Goal: Register for event/course

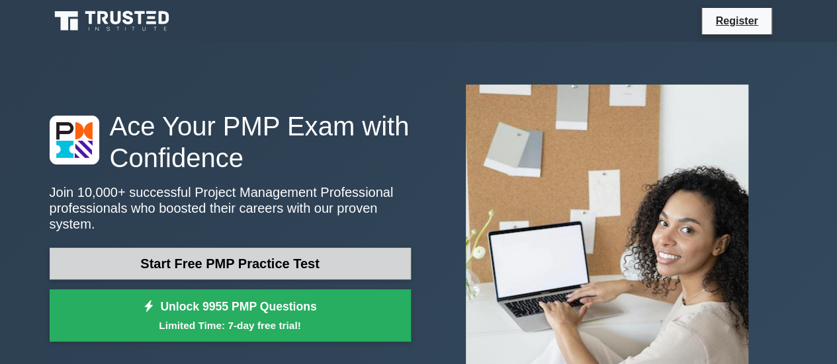
click at [247, 265] on link "Start Free PMP Practice Test" at bounding box center [230, 264] width 361 height 32
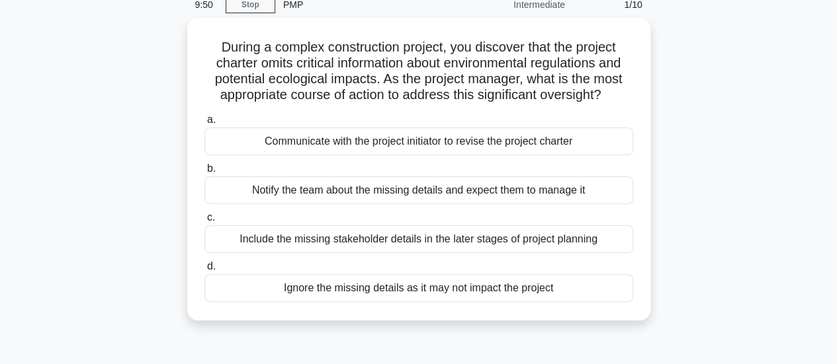
scroll to position [35, 0]
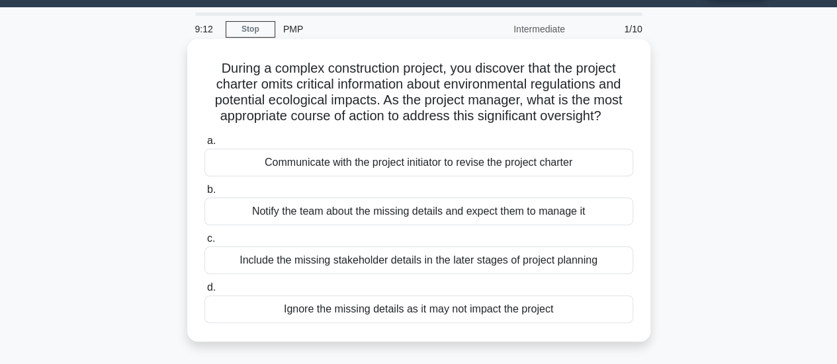
click at [413, 171] on div "Communicate with the project initiator to revise the project charter" at bounding box center [418, 163] width 429 height 28
click at [204, 146] on input "a. Communicate with the project initiator to revise the project charter" at bounding box center [204, 141] width 0 height 9
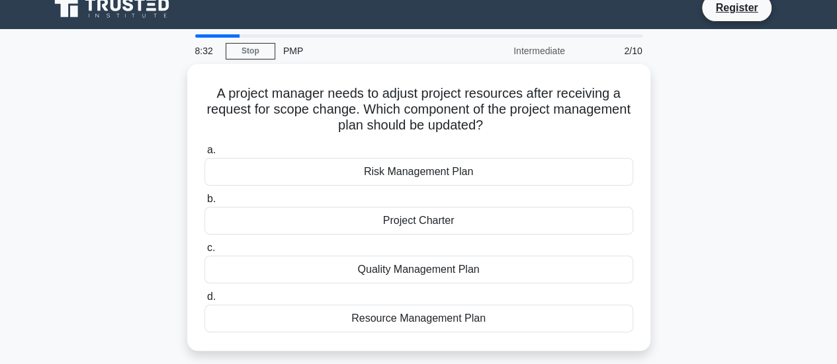
scroll to position [26, 0]
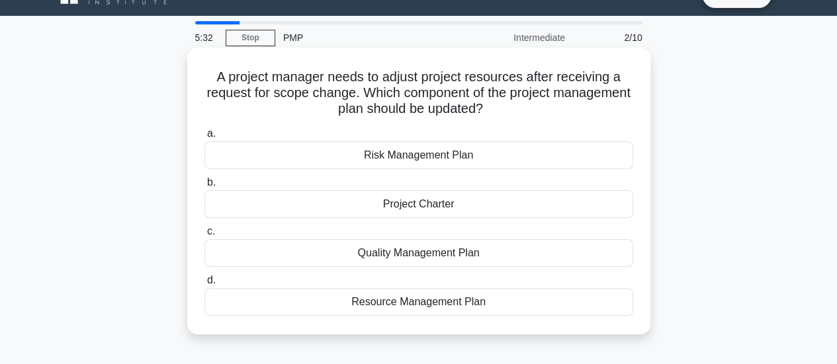
click at [423, 310] on div "Resource Management Plan" at bounding box center [418, 302] width 429 height 28
click at [204, 285] on input "d. Resource Management Plan" at bounding box center [204, 280] width 0 height 9
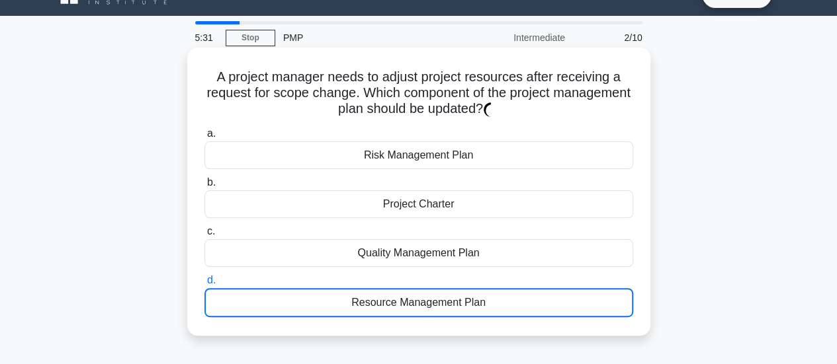
scroll to position [0, 0]
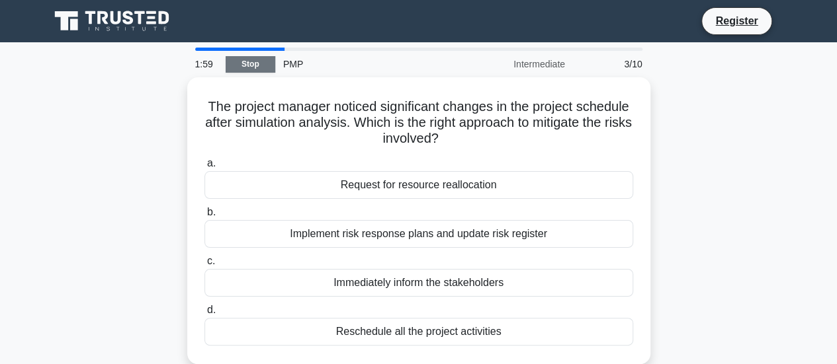
click at [249, 65] on link "Stop" at bounding box center [251, 64] width 50 height 17
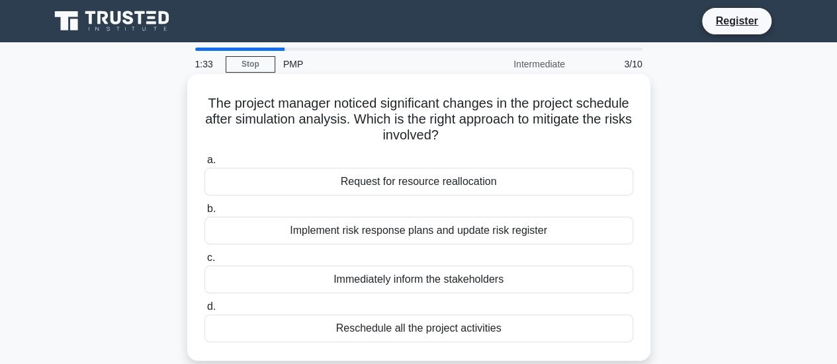
click at [433, 236] on div "Implement risk response plans and update risk register" at bounding box center [418, 231] width 429 height 28
click at [204, 214] on input "b. Implement risk response plans and update risk register" at bounding box center [204, 209] width 0 height 9
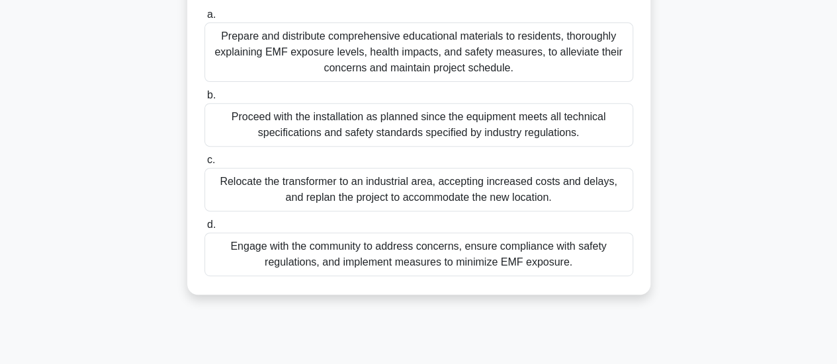
scroll to position [220, 0]
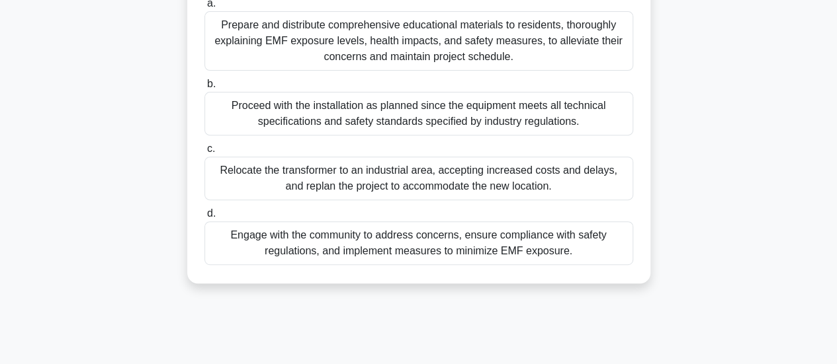
click at [564, 121] on div "Proceed with the installation as planned since the equipment meets all technica…" at bounding box center [418, 114] width 429 height 44
click at [204, 89] on input "b. Proceed with the installation as planned since the equipment meets all techn…" at bounding box center [204, 84] width 0 height 9
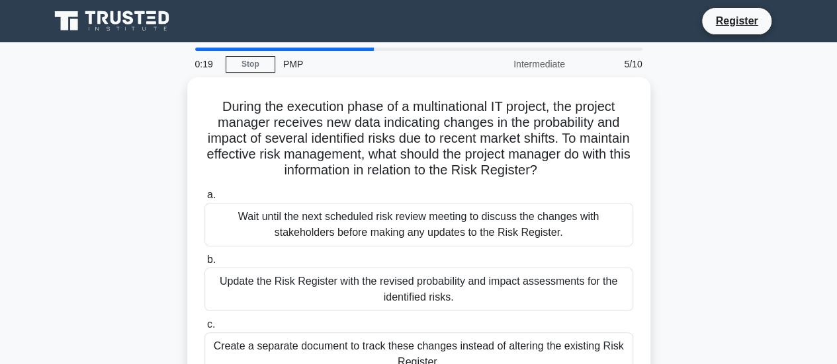
scroll to position [0, 0]
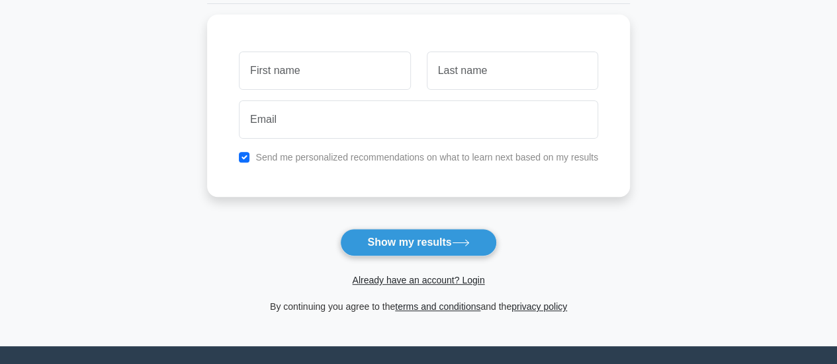
scroll to position [185, 0]
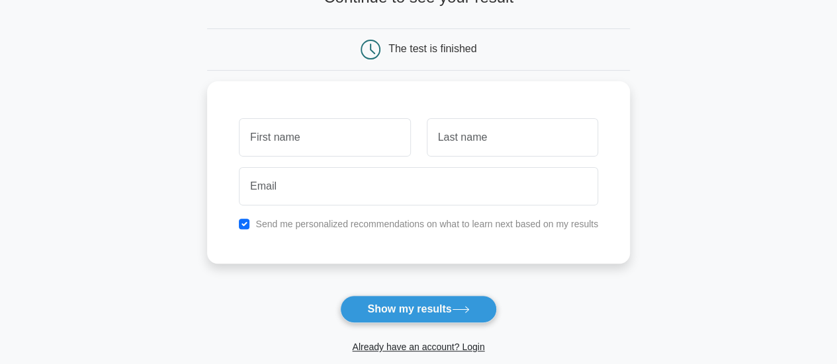
scroll to position [106, 0]
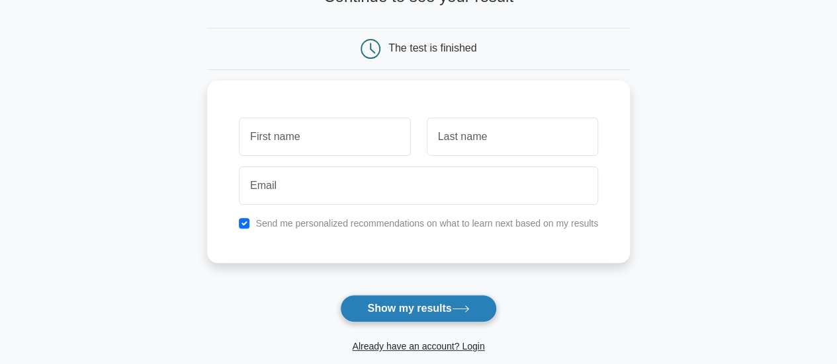
click at [434, 314] on button "Show my results" at bounding box center [418, 309] width 156 height 28
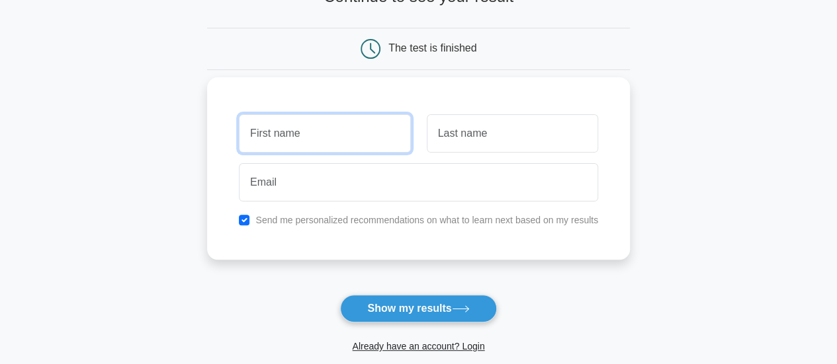
click at [338, 148] on input "text" at bounding box center [324, 133] width 171 height 38
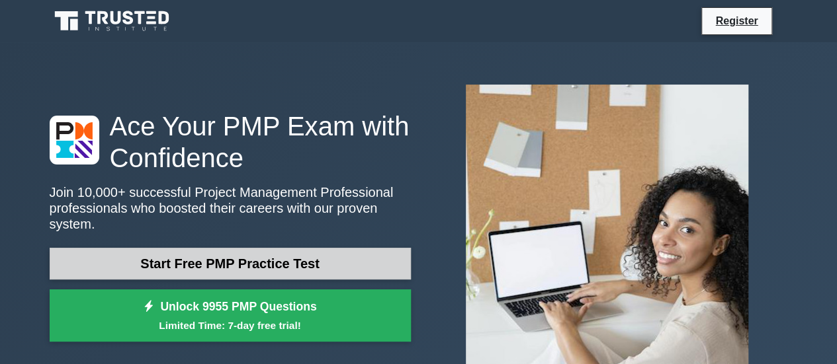
click at [312, 264] on link "Start Free PMP Practice Test" at bounding box center [230, 264] width 361 height 32
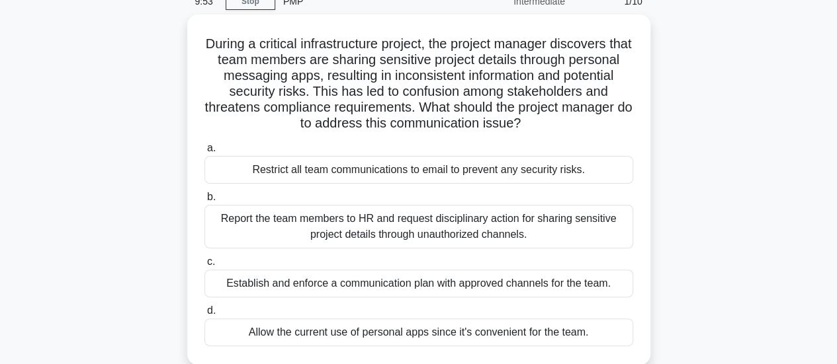
scroll to position [70, 0]
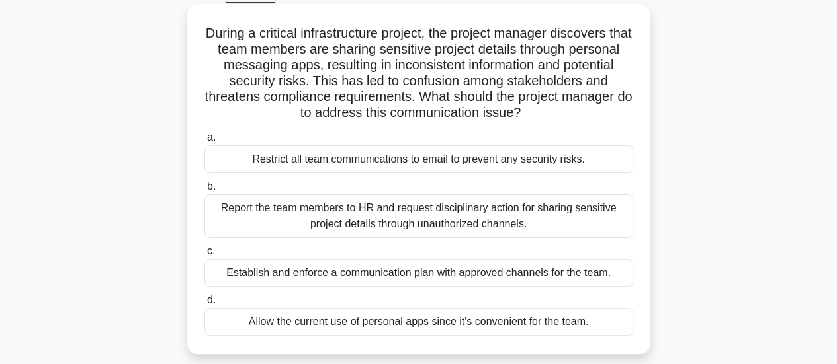
click at [552, 278] on div "Establish and enforce a communication plan with approved channels for the team." at bounding box center [418, 273] width 429 height 28
click at [204, 256] on input "c. Establish and enforce a communication plan with approved channels for the te…" at bounding box center [204, 251] width 0 height 9
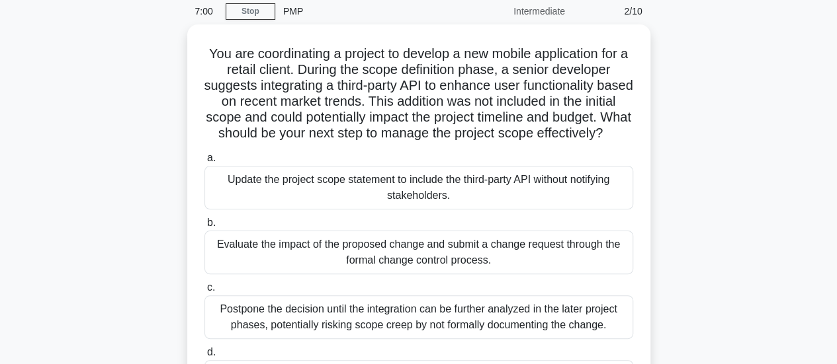
scroll to position [79, 0]
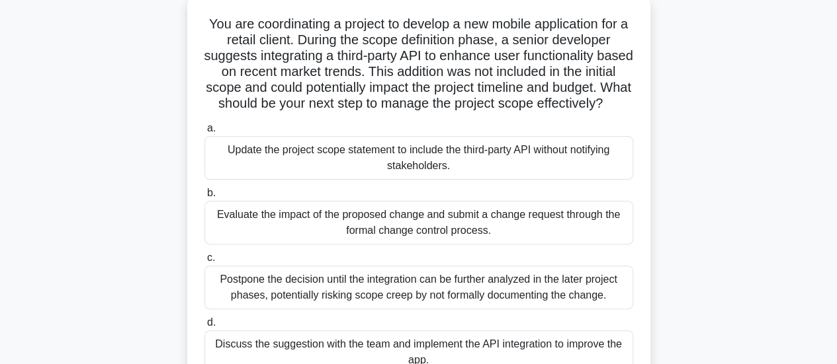
click at [476, 245] on div "Evaluate the impact of the proposed change and submit a change request through …" at bounding box center [418, 223] width 429 height 44
click at [204, 198] on input "b. Evaluate the impact of the proposed change and submit a change request throu…" at bounding box center [204, 193] width 0 height 9
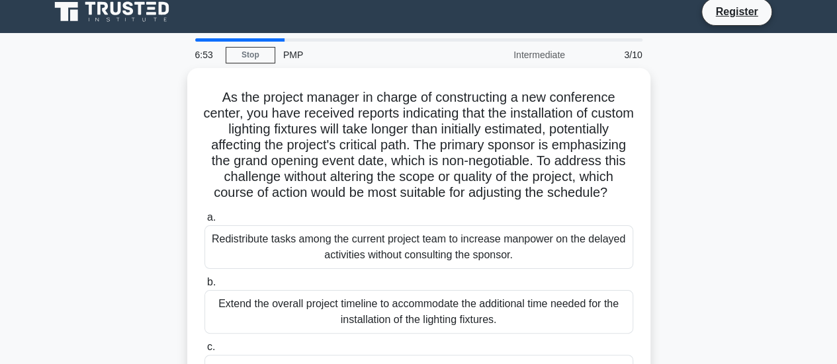
scroll to position [0, 0]
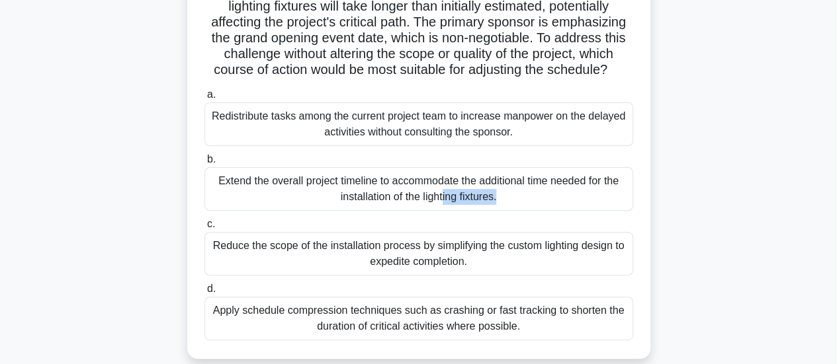
scroll to position [159, 0]
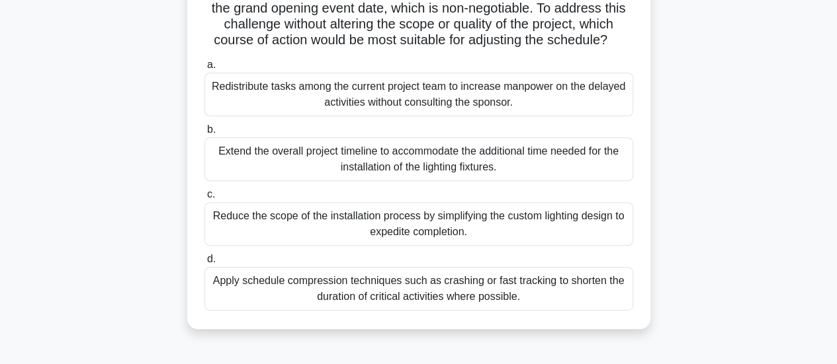
click at [508, 310] on div "Apply schedule compression techniques such as crashing or fast tracking to shor…" at bounding box center [418, 289] width 429 height 44
click at [204, 264] on input "d. Apply schedule compression techniques such as crashing or fast tracking to s…" at bounding box center [204, 259] width 0 height 9
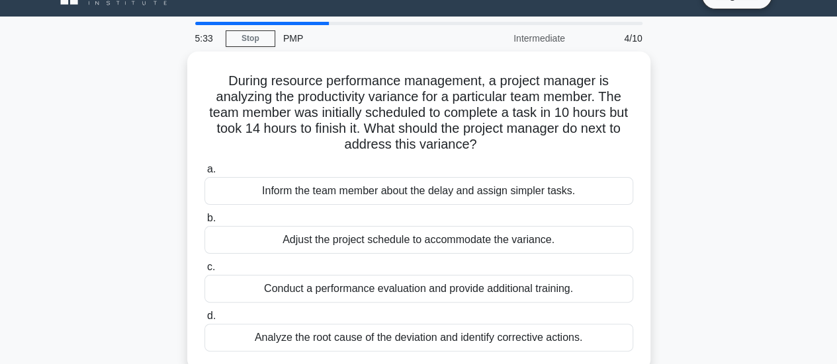
scroll to position [26, 0]
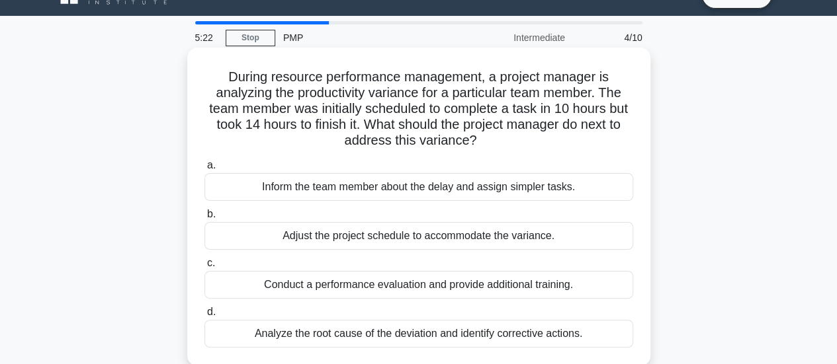
click at [491, 333] on div "Analyze the root cause of the deviation and identify corrective actions." at bounding box center [418, 334] width 429 height 28
click at [204, 317] on input "d. Analyze the root cause of the deviation and identify corrective actions." at bounding box center [204, 312] width 0 height 9
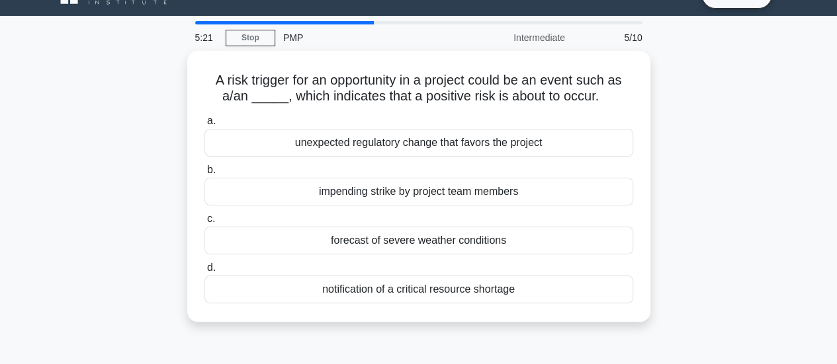
scroll to position [0, 0]
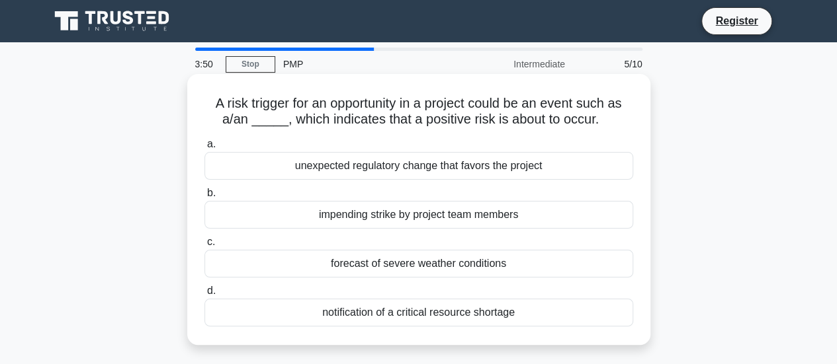
click at [456, 163] on div "unexpected regulatory change that favors the project" at bounding box center [418, 166] width 429 height 28
click at [204, 149] on input "a. unexpected regulatory change that favors the project" at bounding box center [204, 144] width 0 height 9
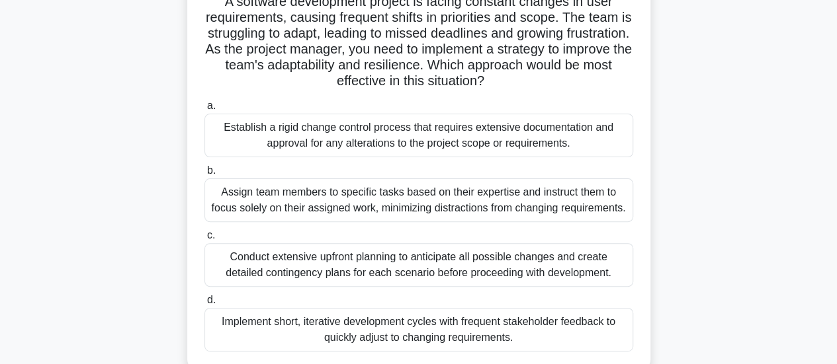
scroll to position [106, 0]
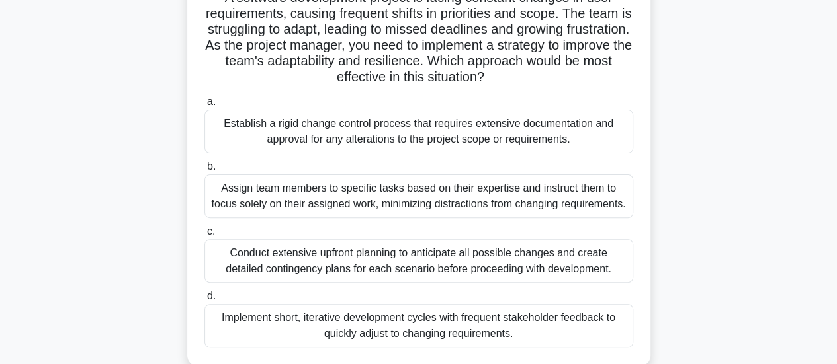
click at [402, 341] on div "Implement short, iterative development cycles with frequent stakeholder feedbac…" at bounding box center [418, 326] width 429 height 44
click at [204, 301] on input "d. Implement short, iterative development cycles with frequent stakeholder feed…" at bounding box center [204, 296] width 0 height 9
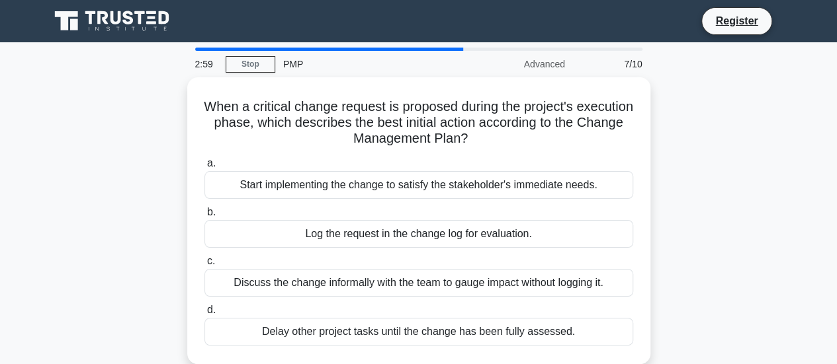
scroll to position [0, 0]
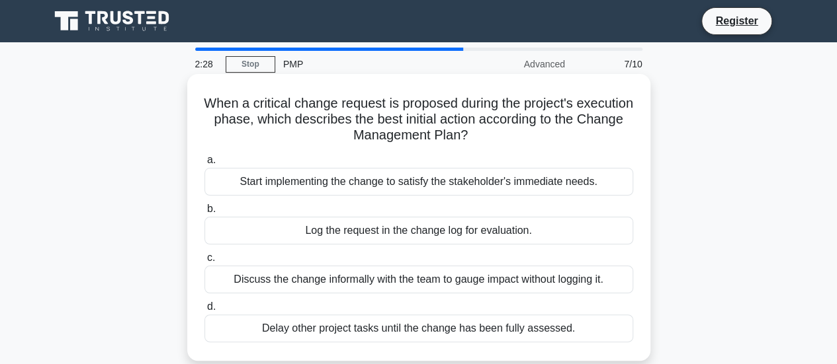
click at [465, 237] on div "Log the request in the change log for evaluation." at bounding box center [418, 231] width 429 height 28
click at [204, 214] on input "b. Log the request in the change log for evaluation." at bounding box center [204, 209] width 0 height 9
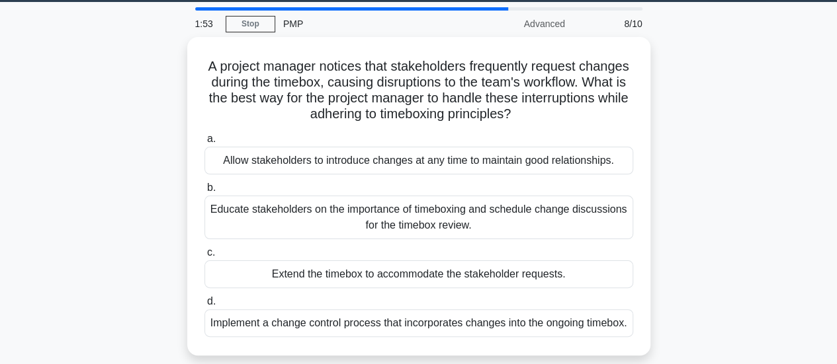
scroll to position [53, 0]
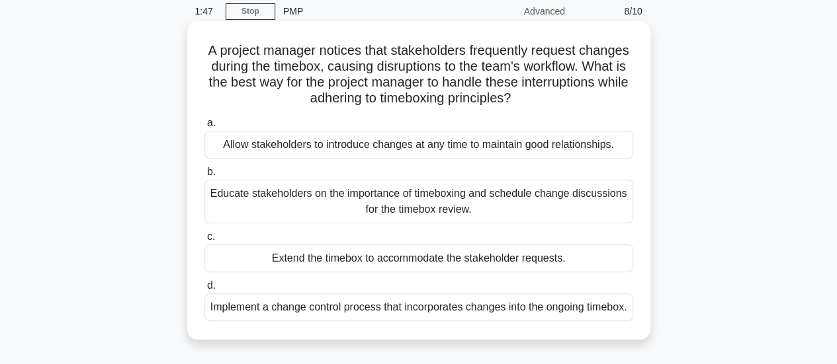
click at [474, 212] on div "Educate stakeholders on the importance of timeboxing and schedule change discus…" at bounding box center [418, 202] width 429 height 44
click at [204, 177] on input "b. Educate stakeholders on the importance of timeboxing and schedule change dis…" at bounding box center [204, 172] width 0 height 9
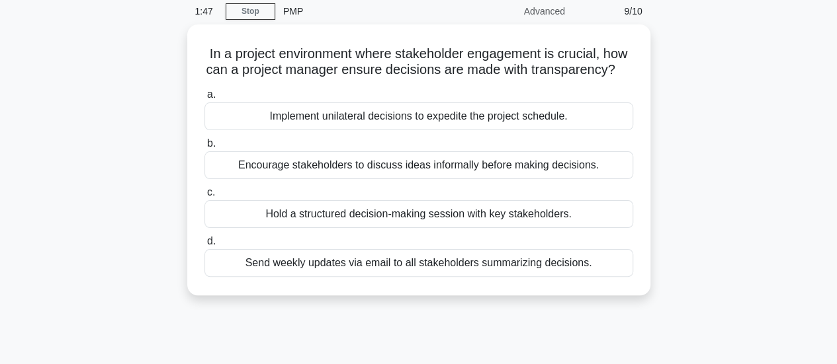
scroll to position [0, 0]
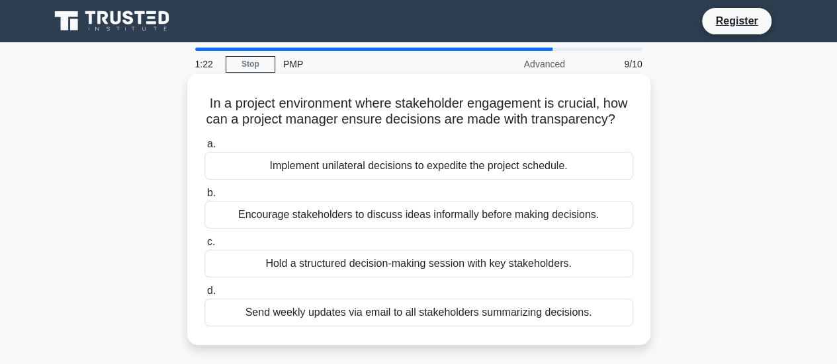
click at [549, 278] on div "Hold a structured decision-making session with key stakeholders." at bounding box center [418, 264] width 429 height 28
click at [204, 247] on input "c. Hold a structured decision-making session with key stakeholders." at bounding box center [204, 242] width 0 height 9
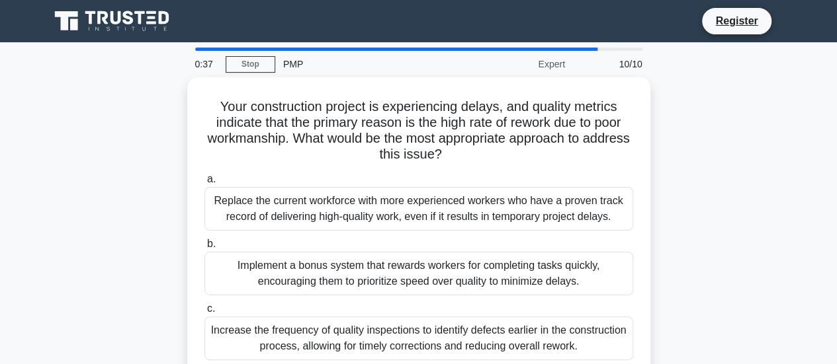
scroll to position [26, 0]
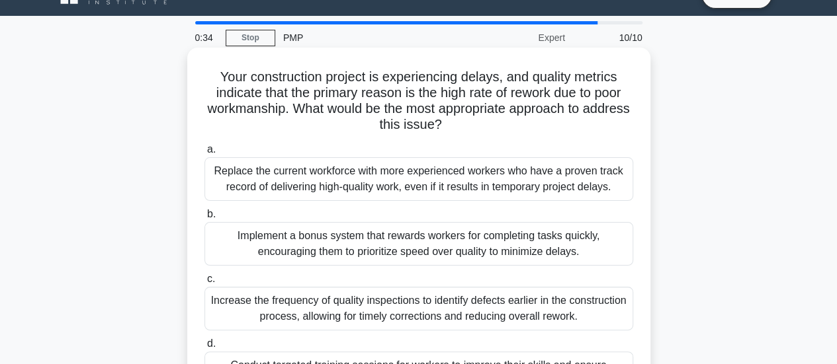
click at [557, 240] on div "Implement a bonus system that rewards workers for completing tasks quickly, enc…" at bounding box center [418, 244] width 429 height 44
click at [204, 219] on input "b. Implement a bonus system that rewards workers for completing tasks quickly, …" at bounding box center [204, 214] width 0 height 9
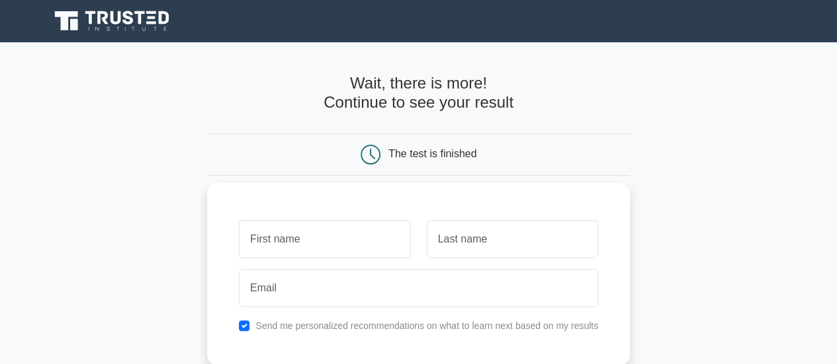
click at [319, 258] on div at bounding box center [324, 239] width 187 height 49
click at [269, 236] on input "text" at bounding box center [324, 239] width 171 height 38
type input "neelam"
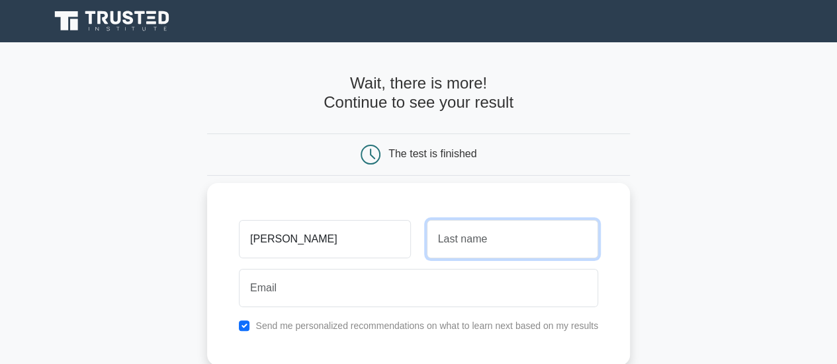
click at [466, 246] on input "text" at bounding box center [512, 239] width 171 height 38
type input "Verma"
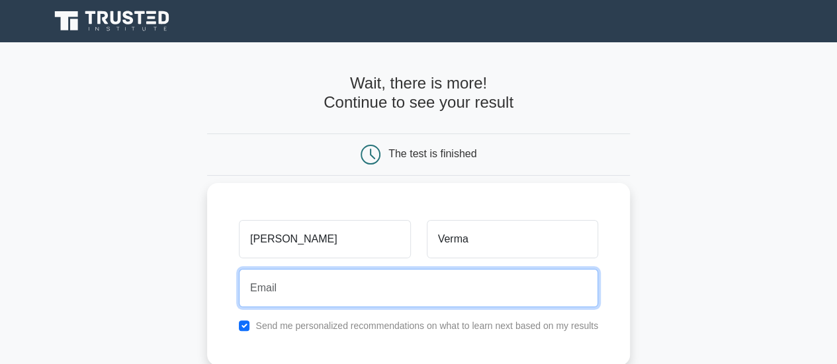
click at [366, 300] on input "email" at bounding box center [418, 288] width 359 height 38
type input "vermaneel18@gmail.com"
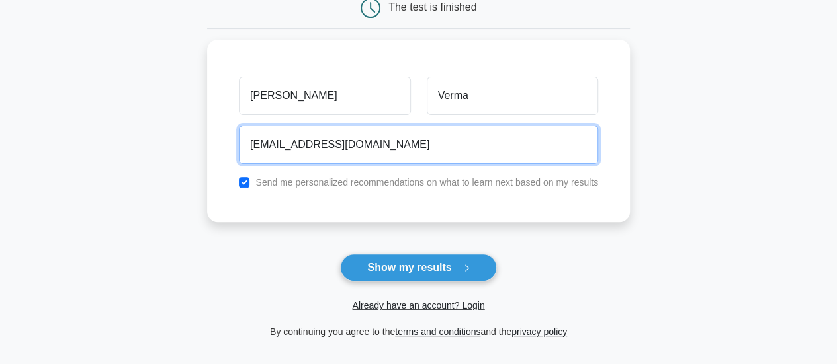
scroll to position [159, 0]
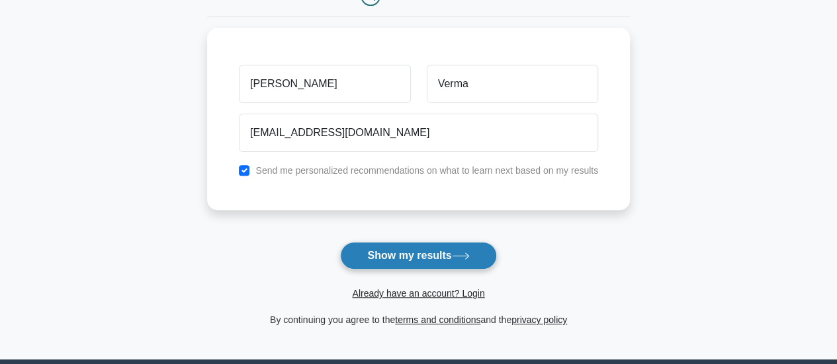
click at [426, 259] on button "Show my results" at bounding box center [418, 256] width 156 height 28
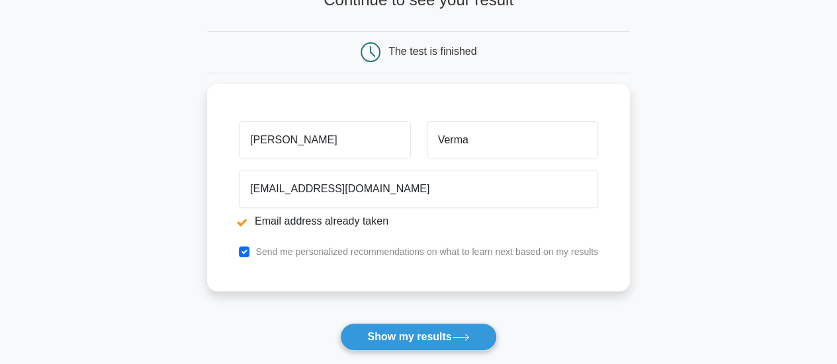
scroll to position [159, 0]
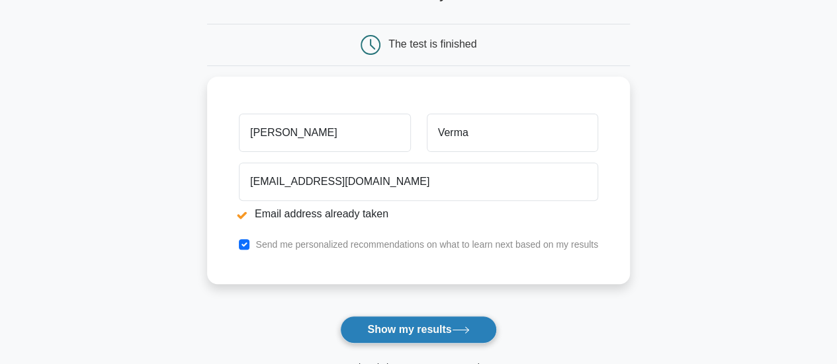
click at [419, 327] on button "Show my results" at bounding box center [418, 330] width 156 height 28
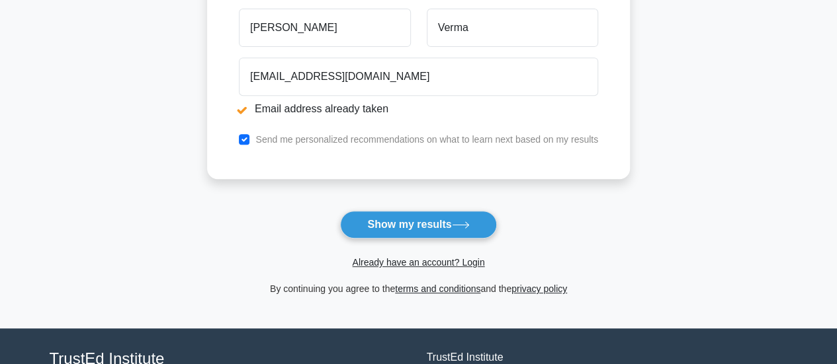
scroll to position [265, 0]
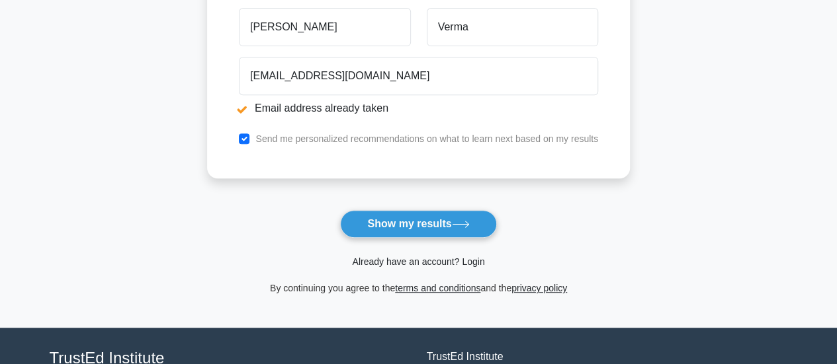
click at [446, 261] on link "Already have an account? Login" at bounding box center [418, 262] width 132 height 11
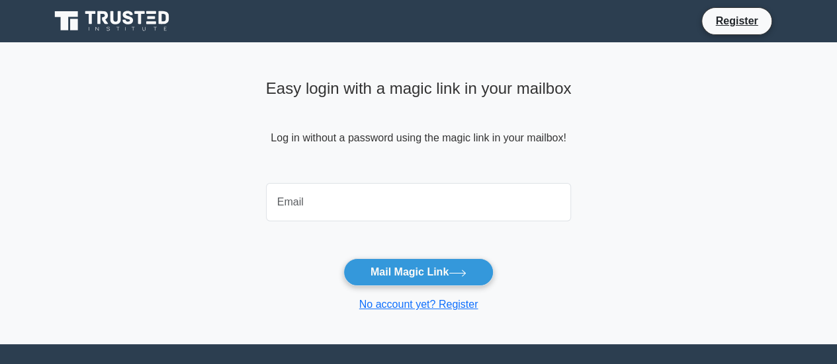
click at [372, 209] on input "email" at bounding box center [419, 202] width 306 height 38
type input "[EMAIL_ADDRESS][DOMAIN_NAME]"
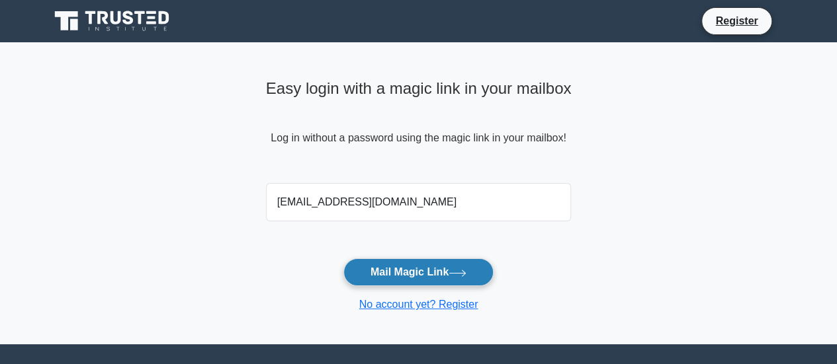
click at [407, 277] on button "Mail Magic Link" at bounding box center [418, 273] width 150 height 28
click at [400, 274] on button "Mail Magic Link" at bounding box center [418, 273] width 150 height 28
